Goal: Information Seeking & Learning: Learn about a topic

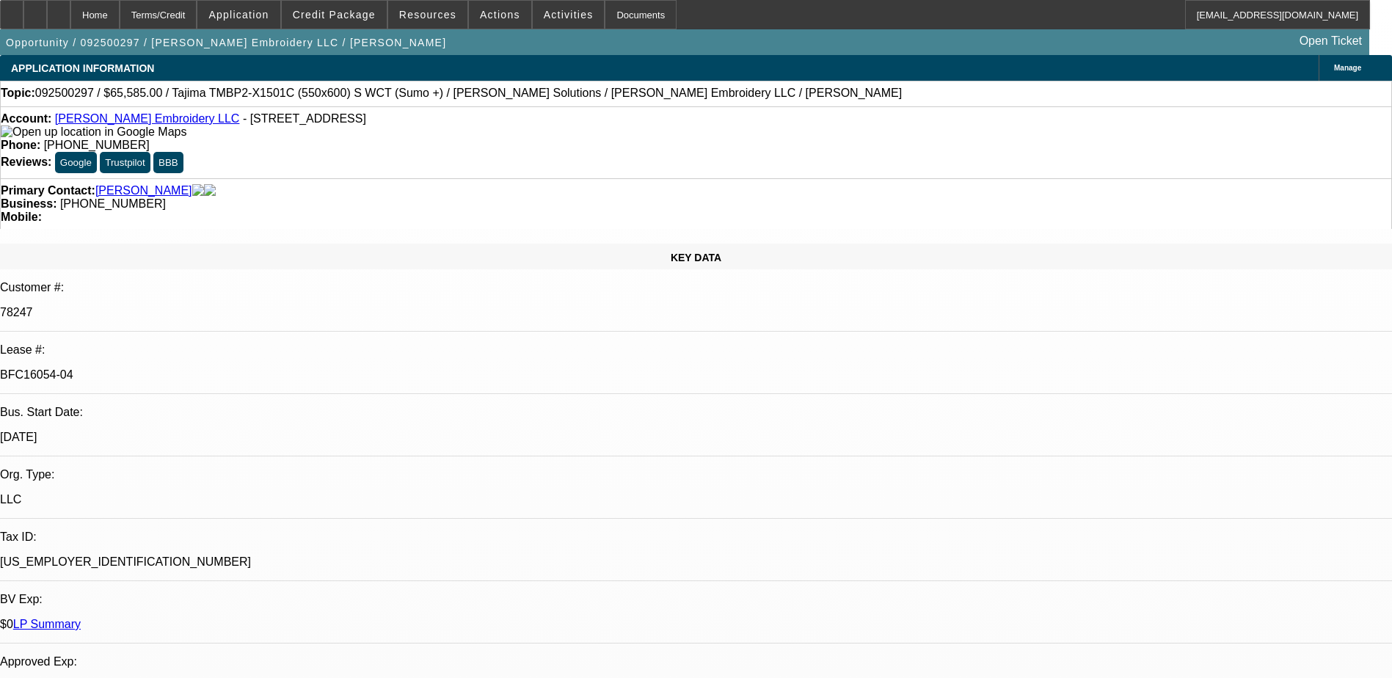
select select "0"
select select "2"
select select "0"
select select "2"
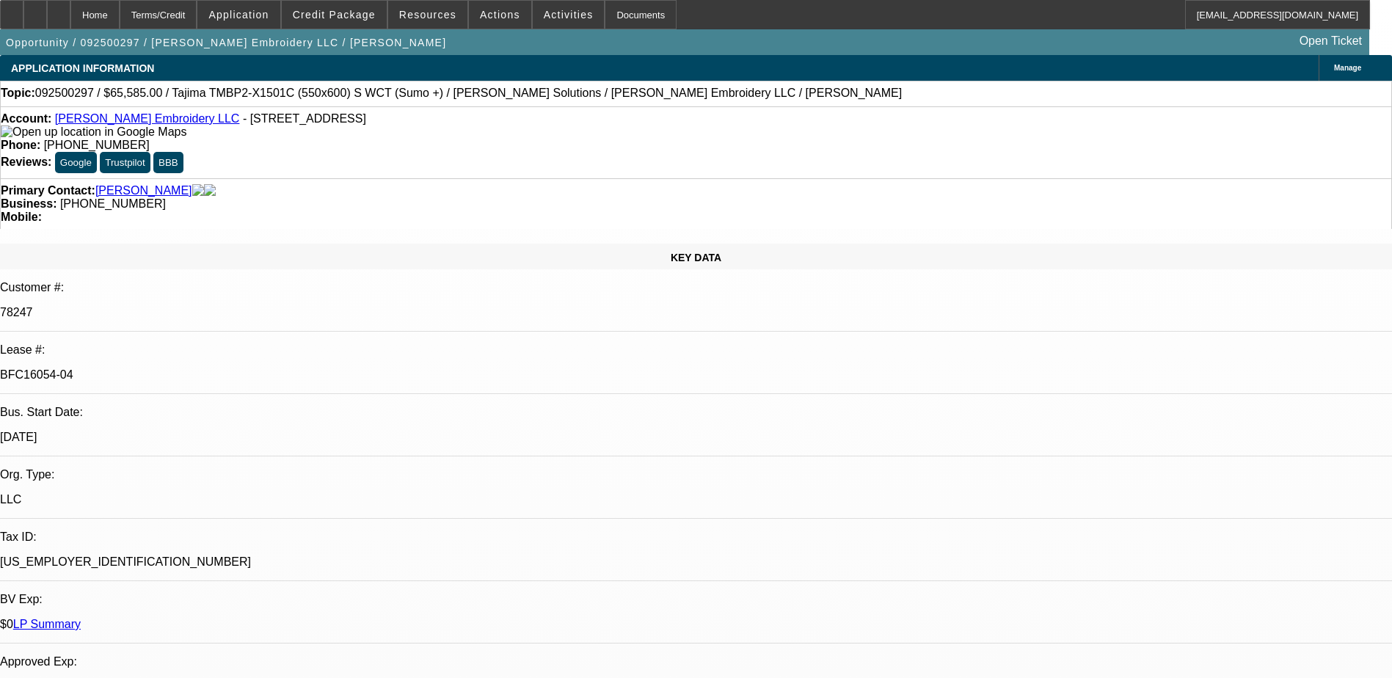
select select "0"
select select "2"
select select "0"
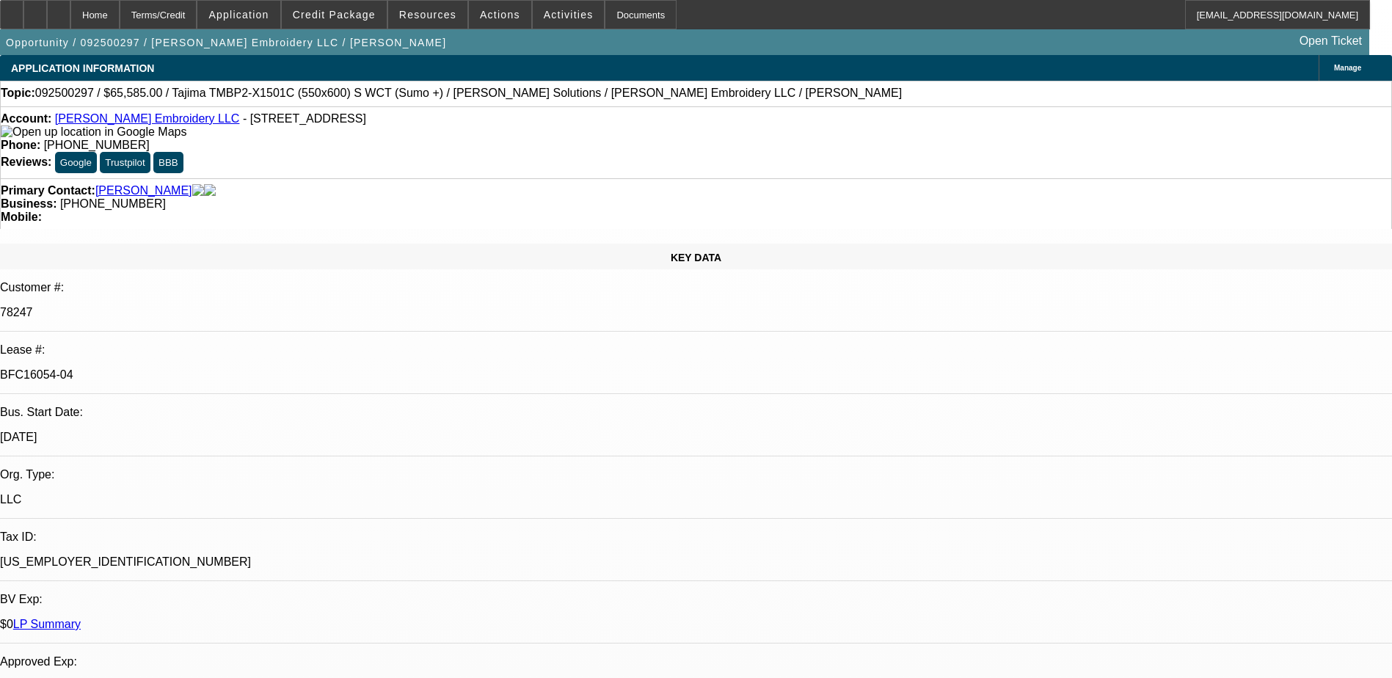
select select "2"
select select "0"
select select "1"
select select "2"
select select "6"
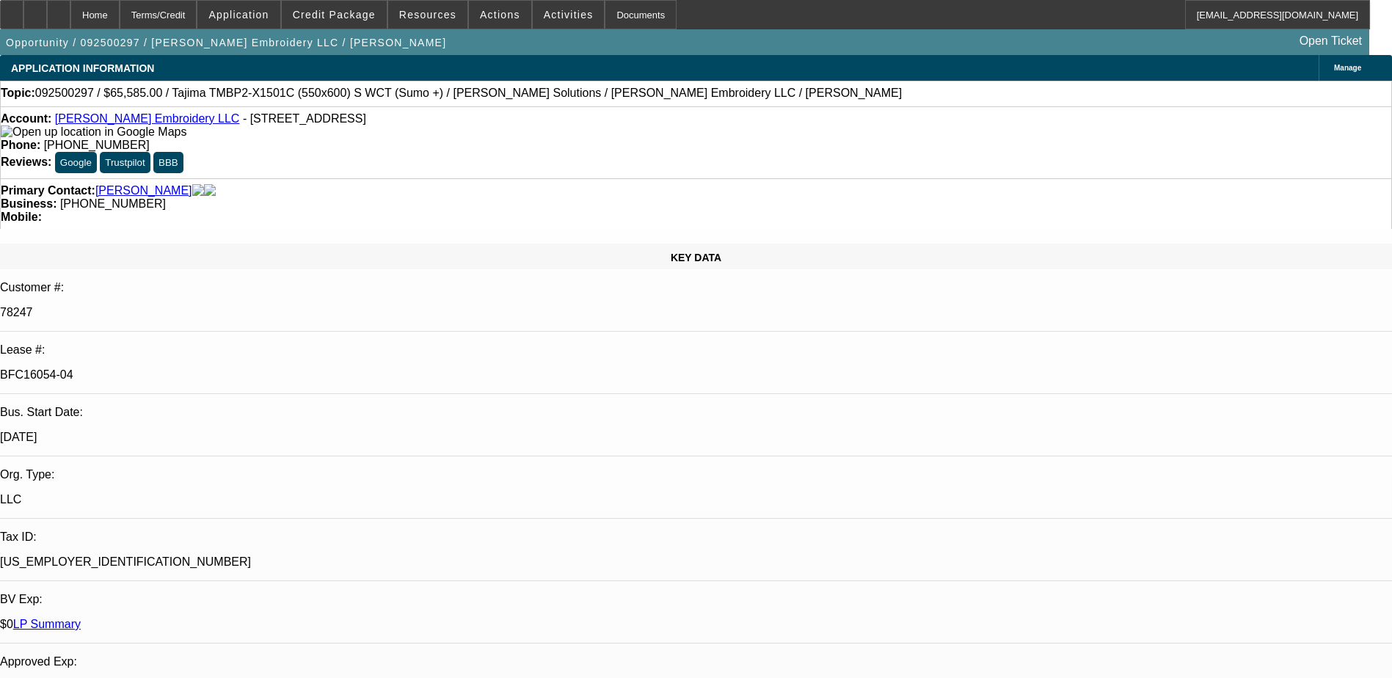
select select "1"
select select "2"
select select "6"
select select "1"
select select "2"
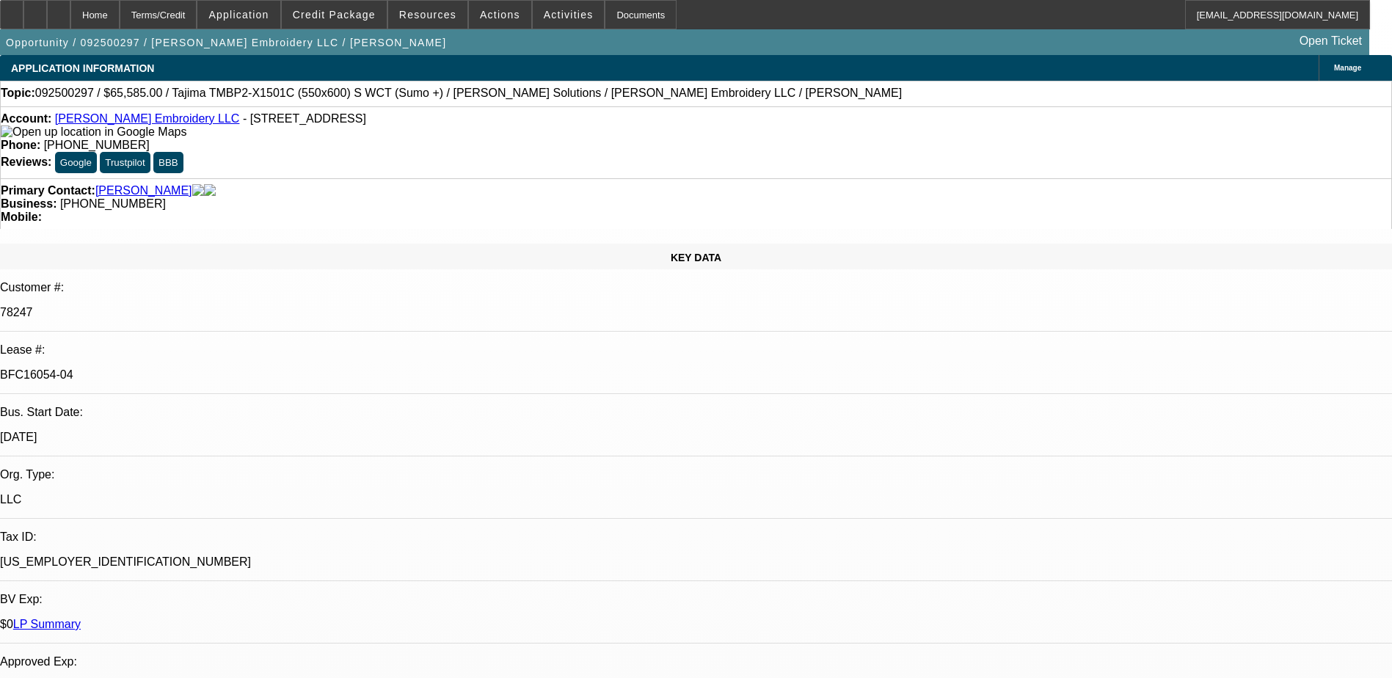
select select "6"
select select "1"
select select "2"
select select "6"
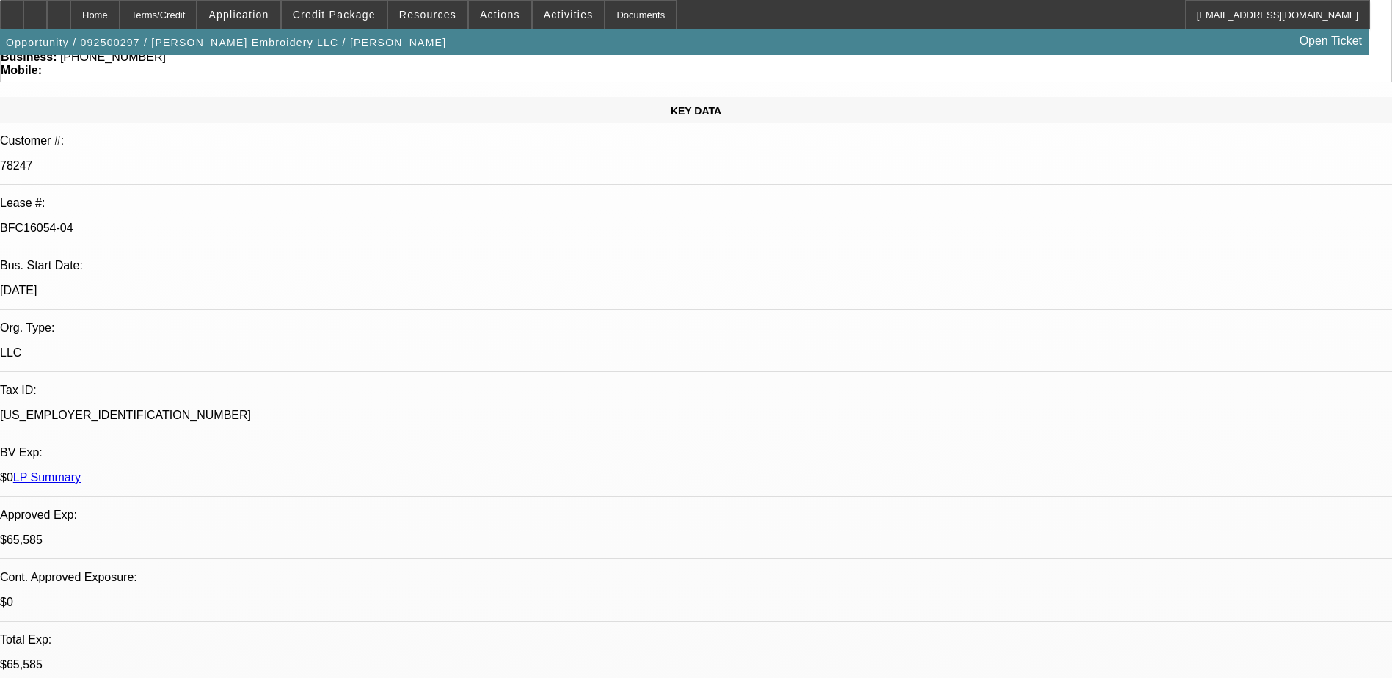
scroll to position [147, 0]
drag, startPoint x: 1099, startPoint y: 277, endPoint x: 1105, endPoint y: 258, distance: 20.2
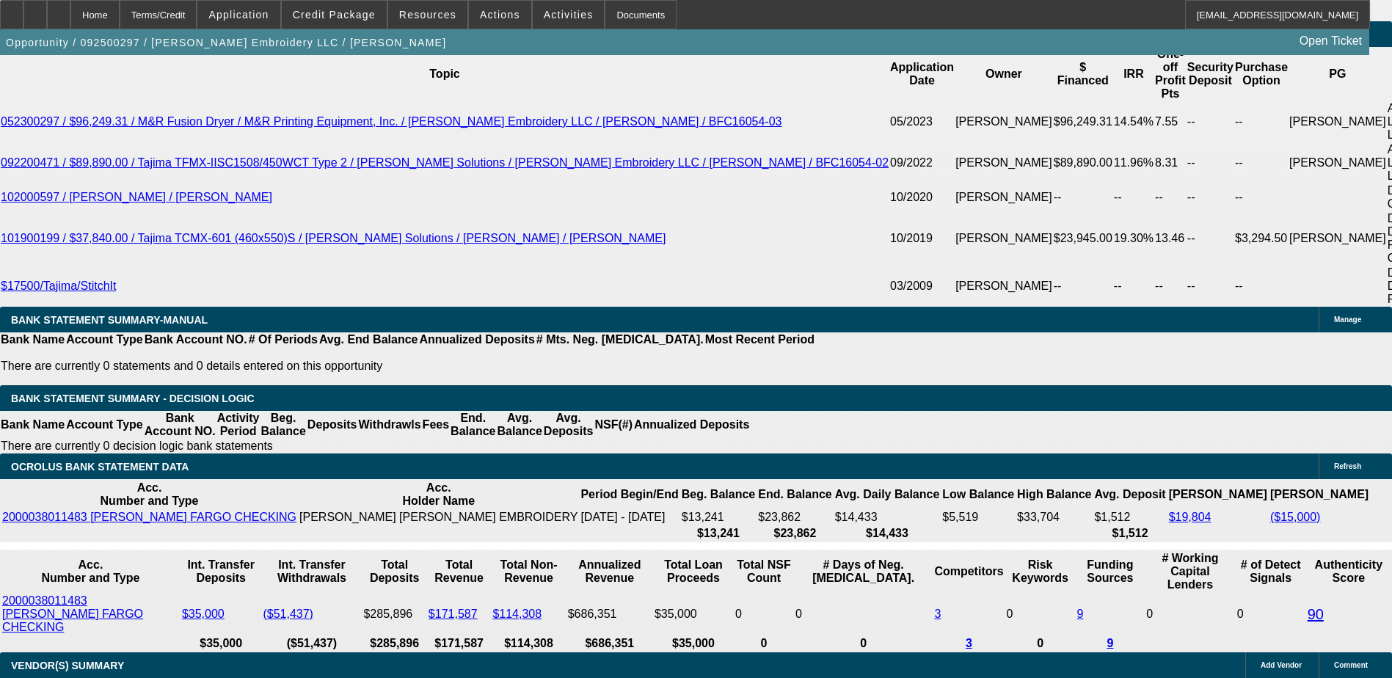
scroll to position [2715, 0]
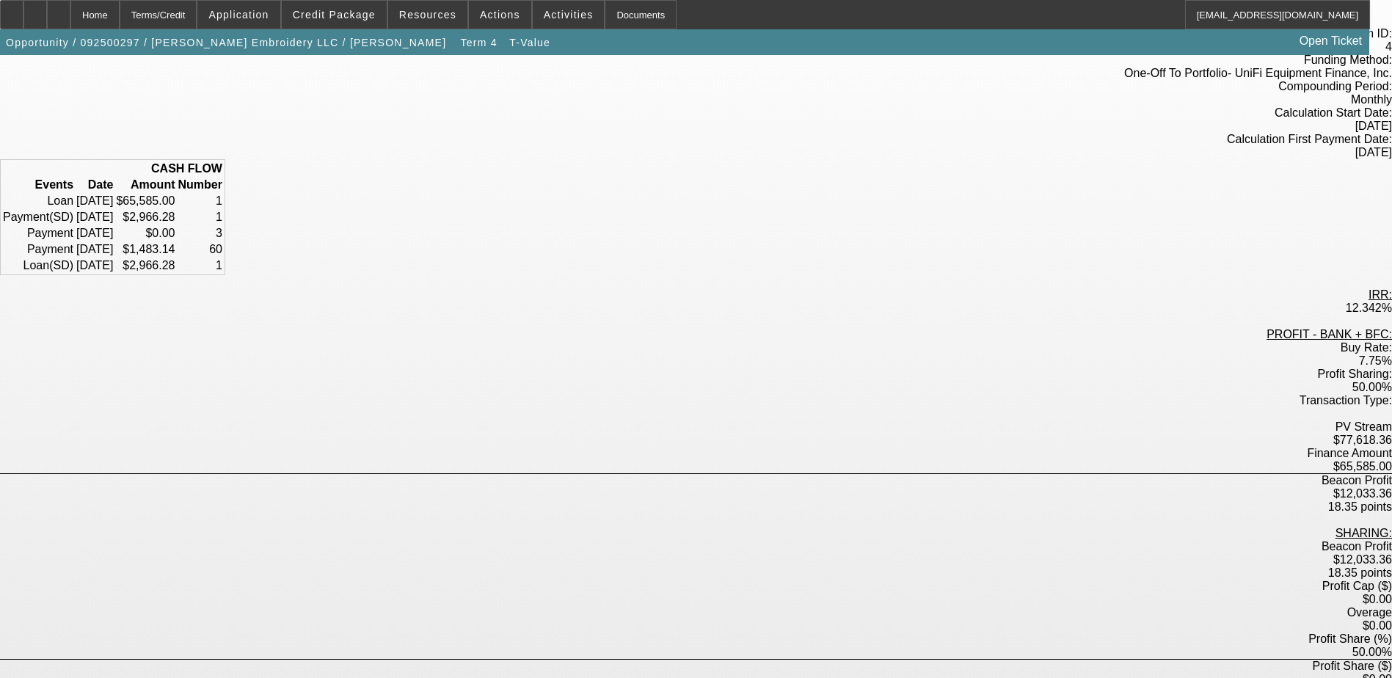
scroll to position [147, 0]
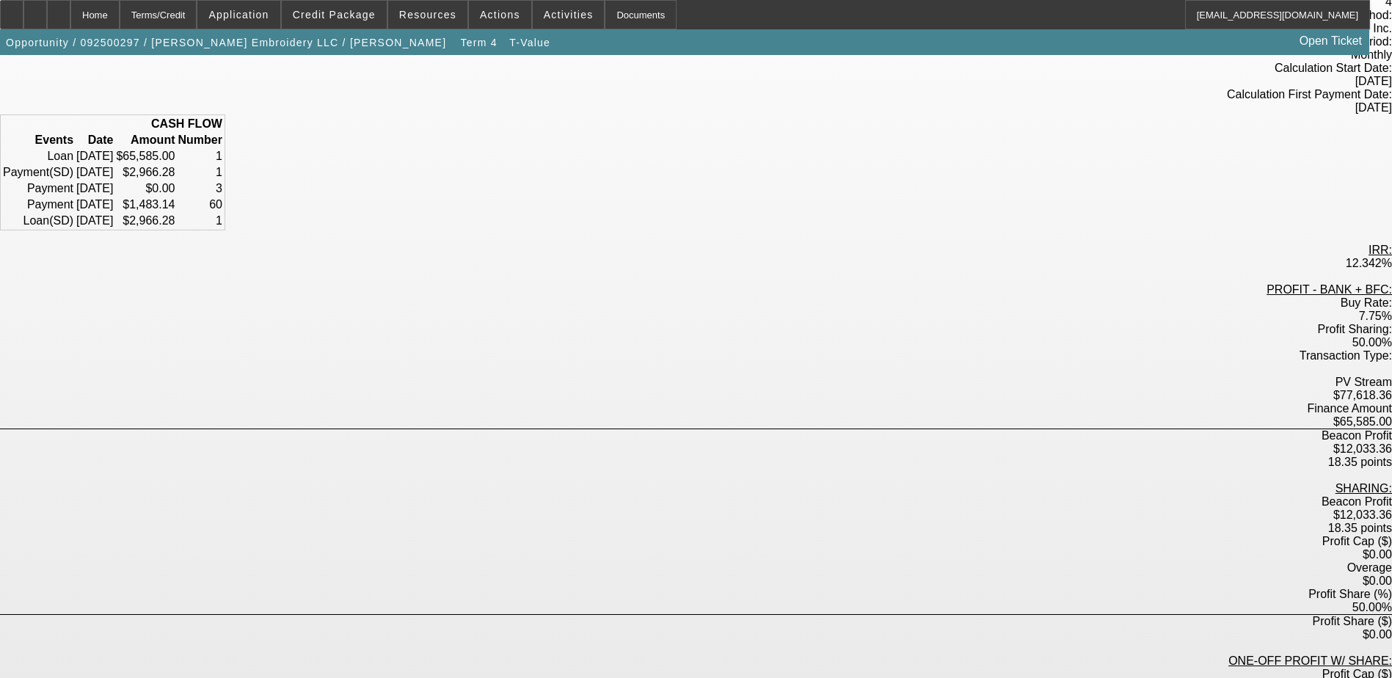
drag, startPoint x: 668, startPoint y: 409, endPoint x: 779, endPoint y: 393, distance: 111.9
click at [779, 482] on div "SHARING: Beacon Profit $12,033.36 18.35 points Profit Cap ($) $0.00 Overage $0.…" at bounding box center [696, 621] width 1392 height 279
drag, startPoint x: 779, startPoint y: 393, endPoint x: 728, endPoint y: 400, distance: 51.1
click at [728, 482] on div "SHARING:" at bounding box center [696, 488] width 1392 height 13
click at [711, 482] on div "SHARING:" at bounding box center [696, 488] width 1392 height 13
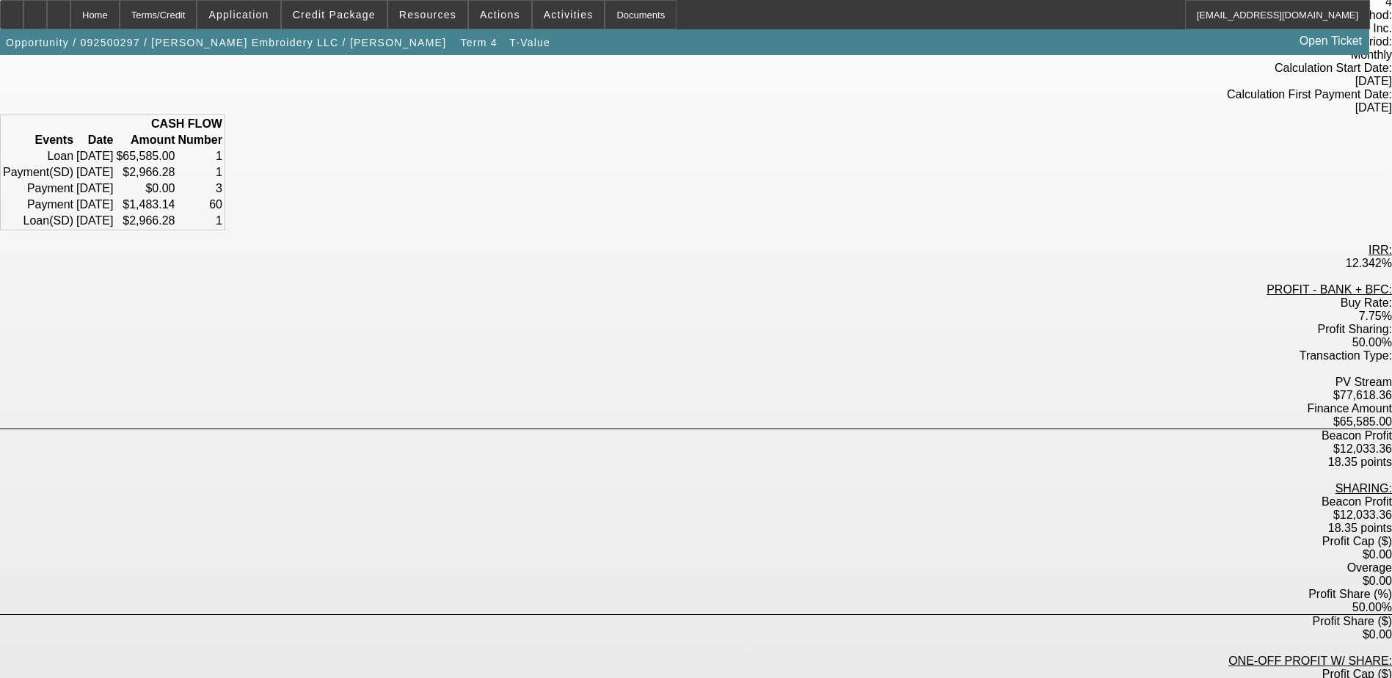
click at [711, 482] on div "SHARING:" at bounding box center [696, 488] width 1392 height 13
click at [709, 509] on div "$12,033.36" at bounding box center [696, 515] width 1392 height 13
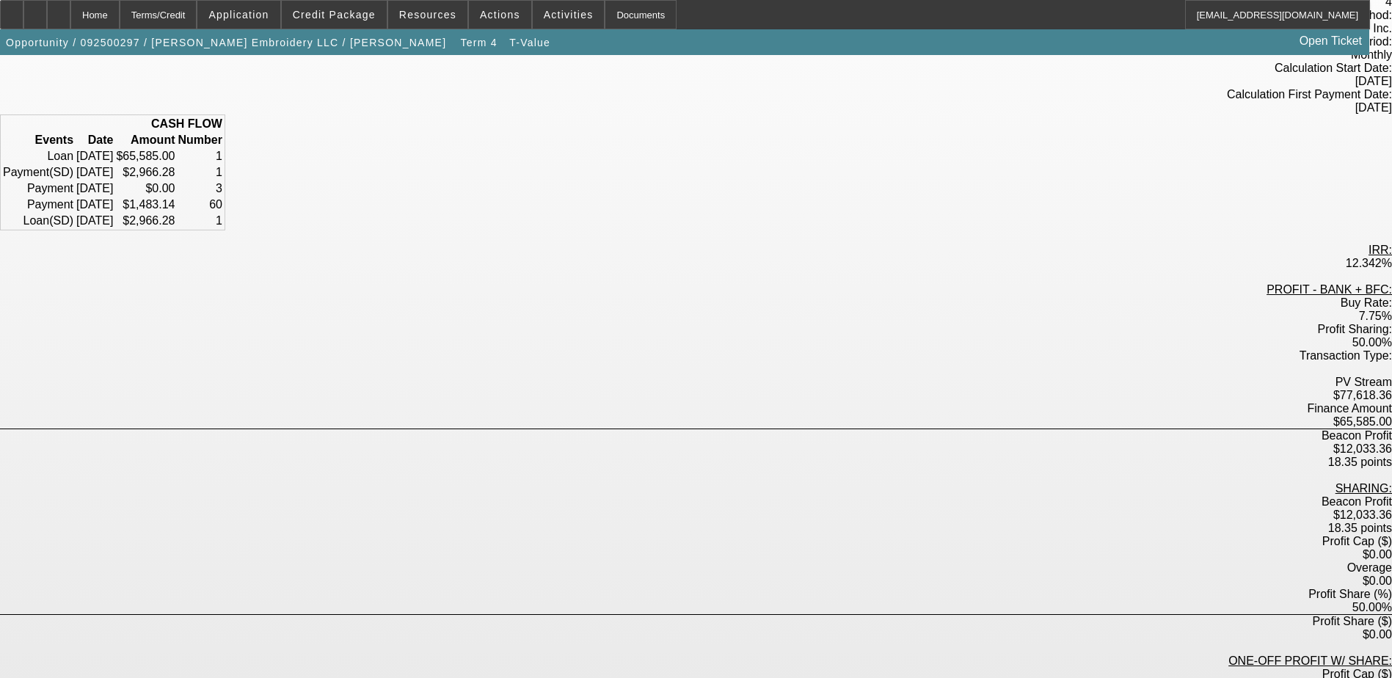
drag, startPoint x: 709, startPoint y: 408, endPoint x: 751, endPoint y: 459, distance: 65.7
click at [751, 588] on div "Profit Share (%) 50.00%" at bounding box center [696, 601] width 1392 height 27
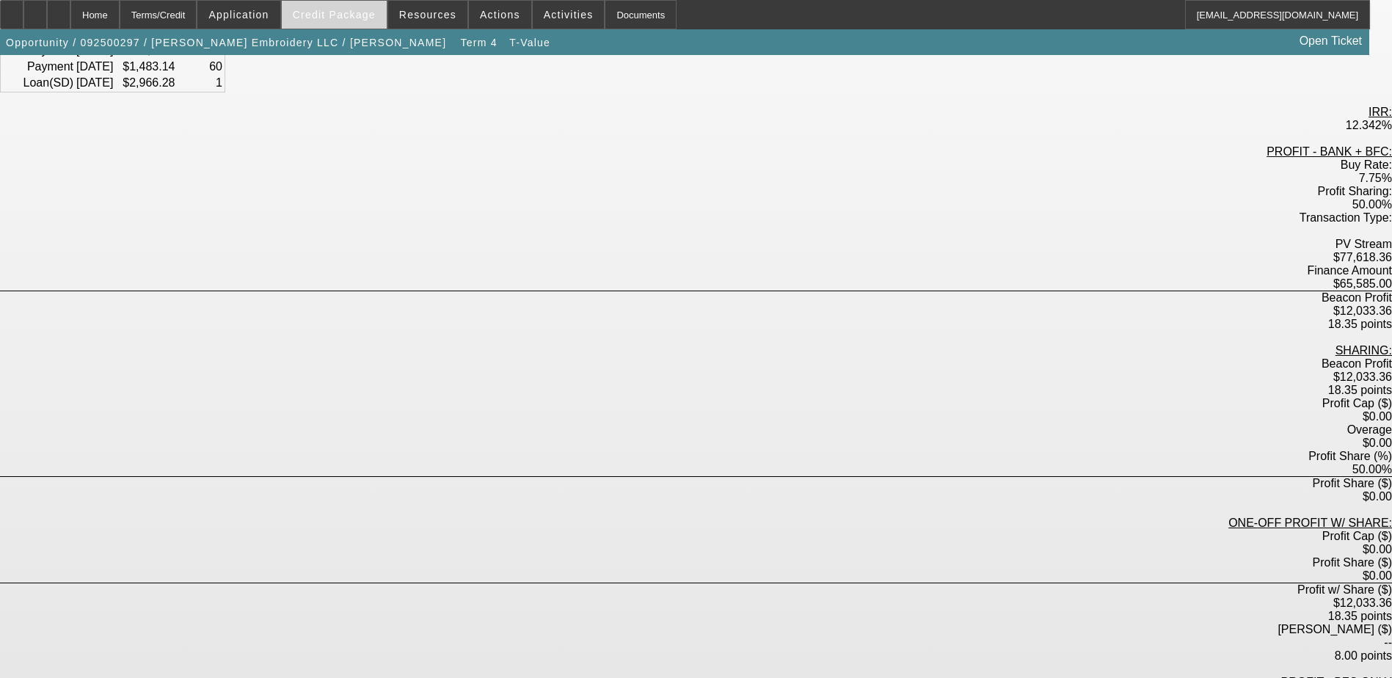
scroll to position [0, 0]
